Goal: Find specific page/section: Find specific page/section

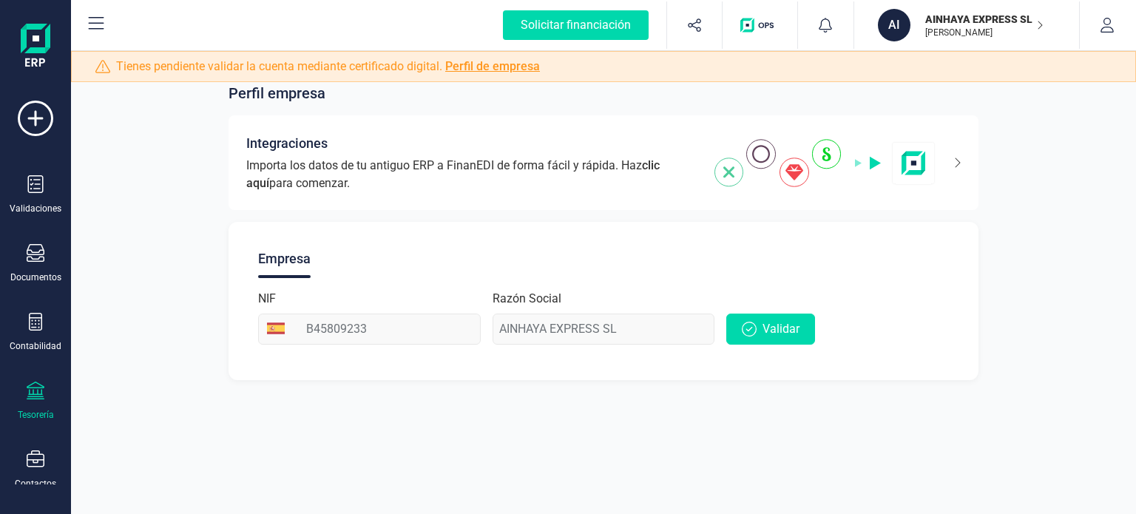
click at [38, 383] on icon at bounding box center [36, 391] width 18 height 18
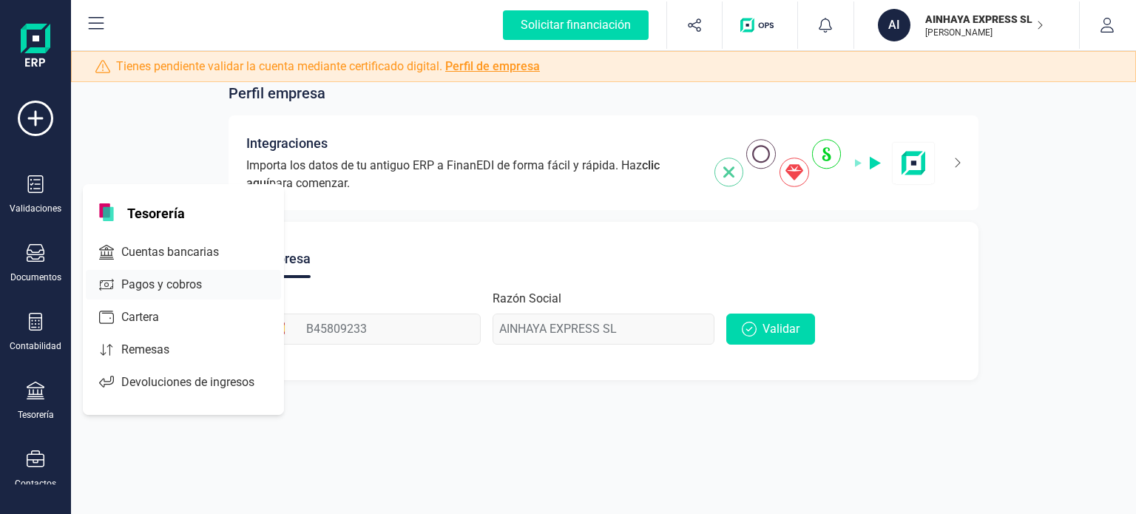
click at [137, 244] on span "Cuentas bancarias" at bounding box center [180, 252] width 130 height 18
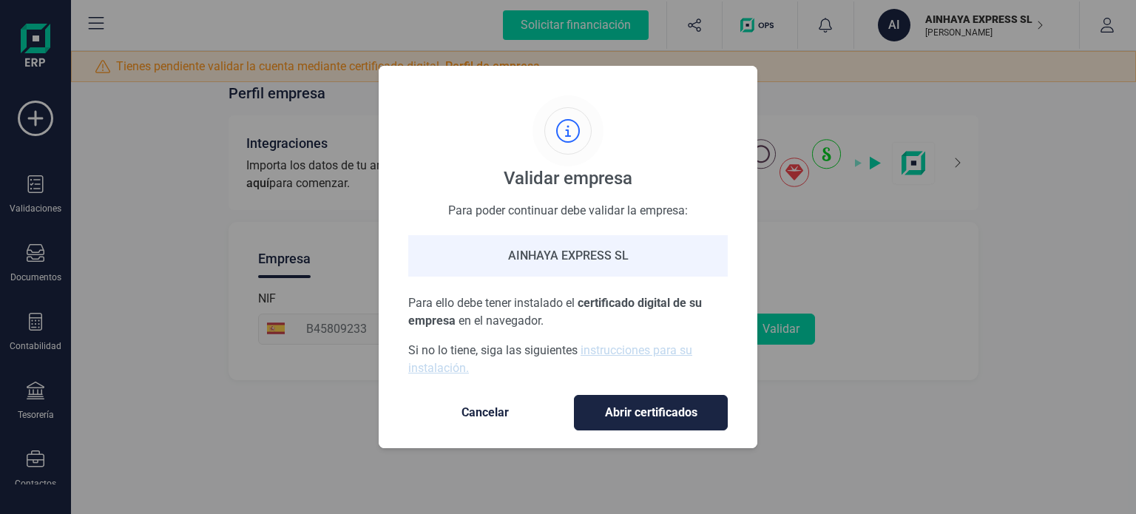
click at [504, 410] on span "Cancelar" at bounding box center [485, 413] width 124 height 18
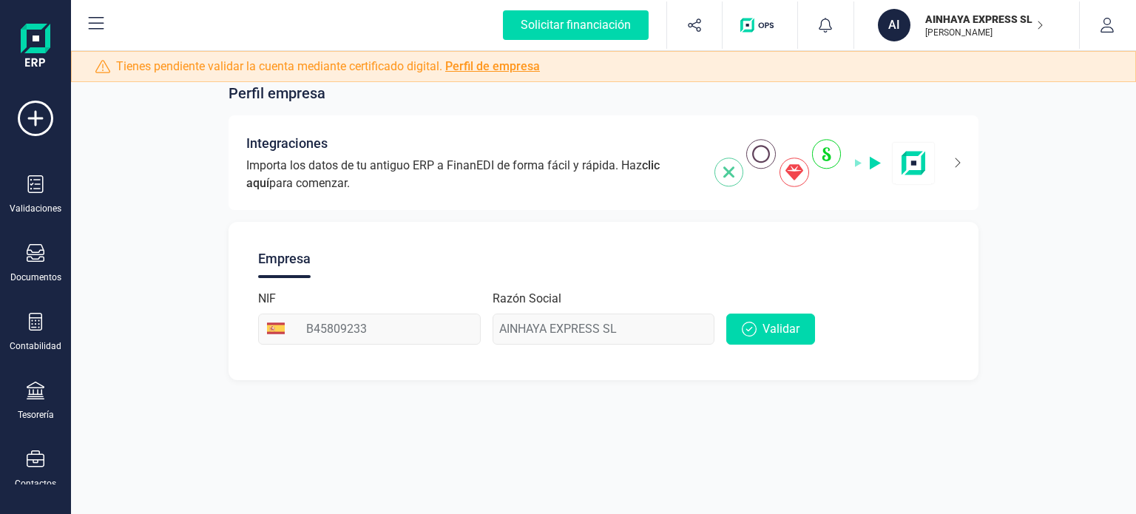
click at [985, 18] on p "AINHAYA EXPRESS SL" at bounding box center [984, 19] width 118 height 15
click at [761, 22] on img "button" at bounding box center [759, 25] width 39 height 15
